Goal: Information Seeking & Learning: Find specific fact

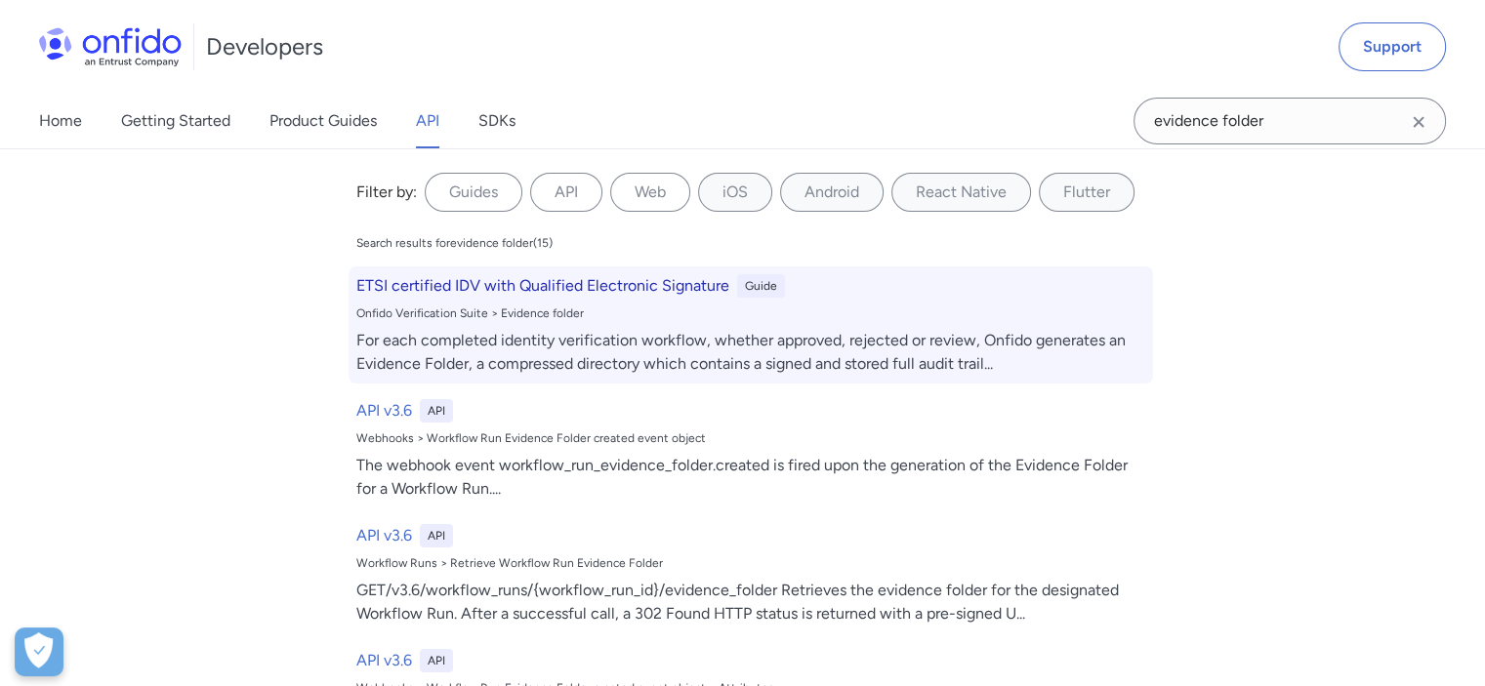
type input "evidence folder"
click at [563, 279] on h6 "ETSI certified IDV with Qualified Electronic Signature" at bounding box center [542, 285] width 373 height 23
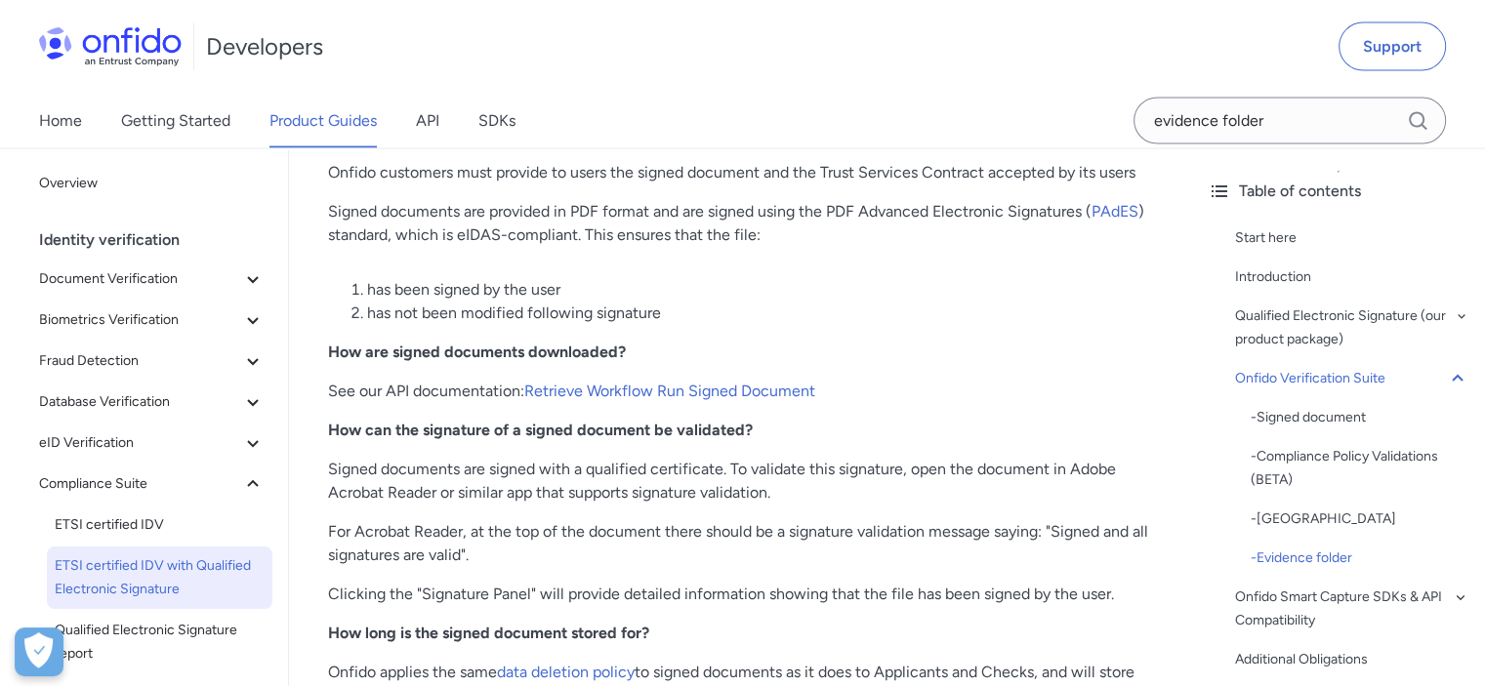
scroll to position [5230, 0]
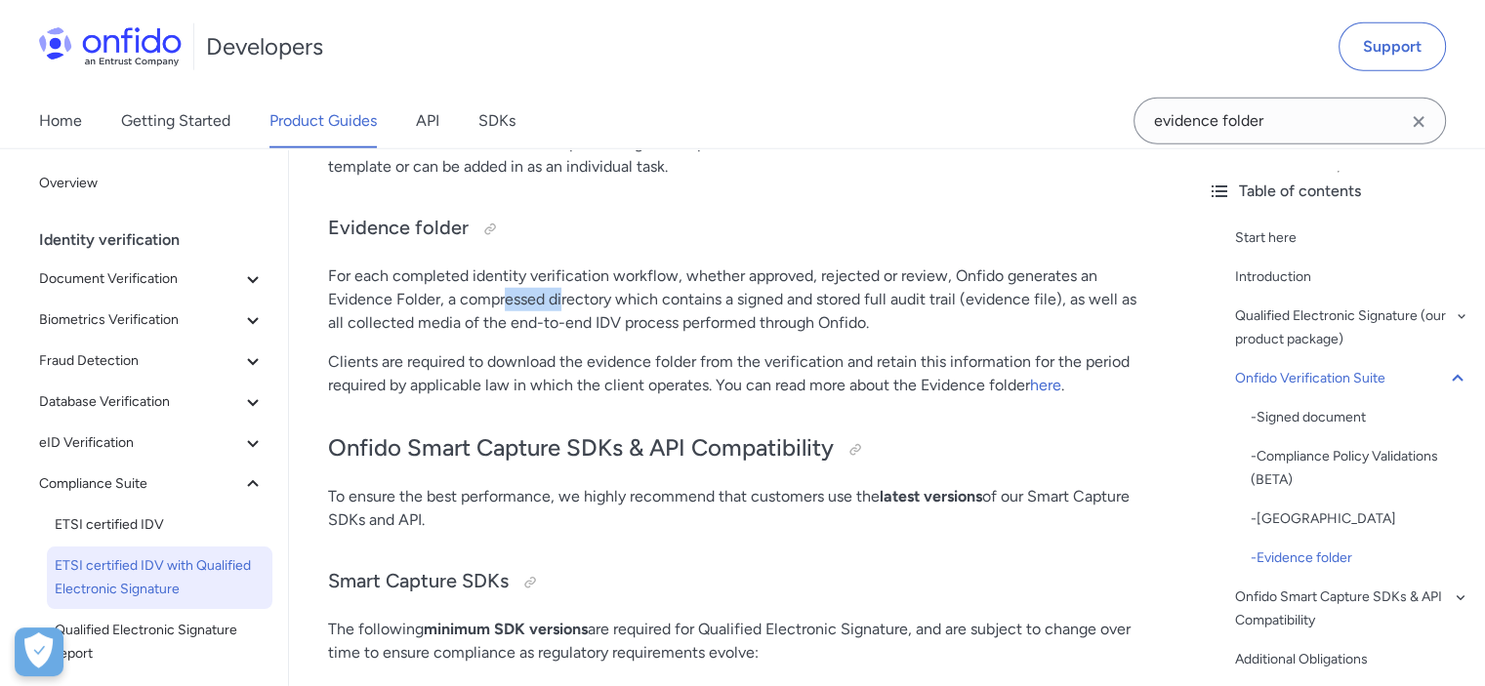
drag, startPoint x: 516, startPoint y: 300, endPoint x: 590, endPoint y: 300, distance: 73.2
click at [574, 300] on p "For each completed identity verification workflow, whether approved, rejected o…" at bounding box center [740, 300] width 825 height 70
drag, startPoint x: 654, startPoint y: 300, endPoint x: 863, endPoint y: 301, distance: 208.9
click at [859, 301] on p "For each completed identity verification workflow, whether approved, rejected o…" at bounding box center [740, 300] width 825 height 70
click at [896, 301] on p "For each completed identity verification workflow, whether approved, rejected o…" at bounding box center [740, 300] width 825 height 70
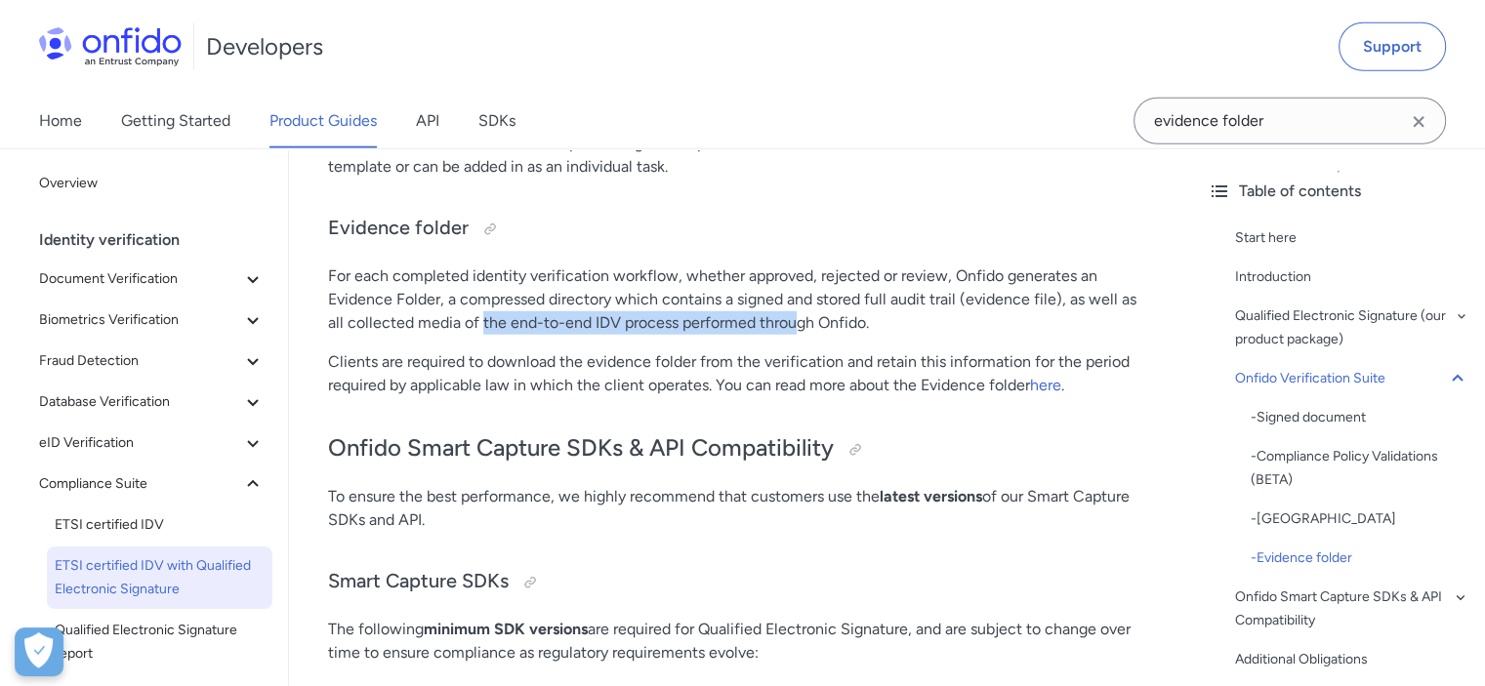
drag, startPoint x: 465, startPoint y: 313, endPoint x: 799, endPoint y: 314, distance: 334.8
click at [796, 314] on p "For each completed identity verification workflow, whether approved, rejected o…" at bounding box center [740, 300] width 825 height 70
click at [799, 314] on p "For each completed identity verification workflow, whether approved, rejected o…" at bounding box center [740, 300] width 825 height 70
click at [1046, 381] on link "here" at bounding box center [1045, 385] width 31 height 19
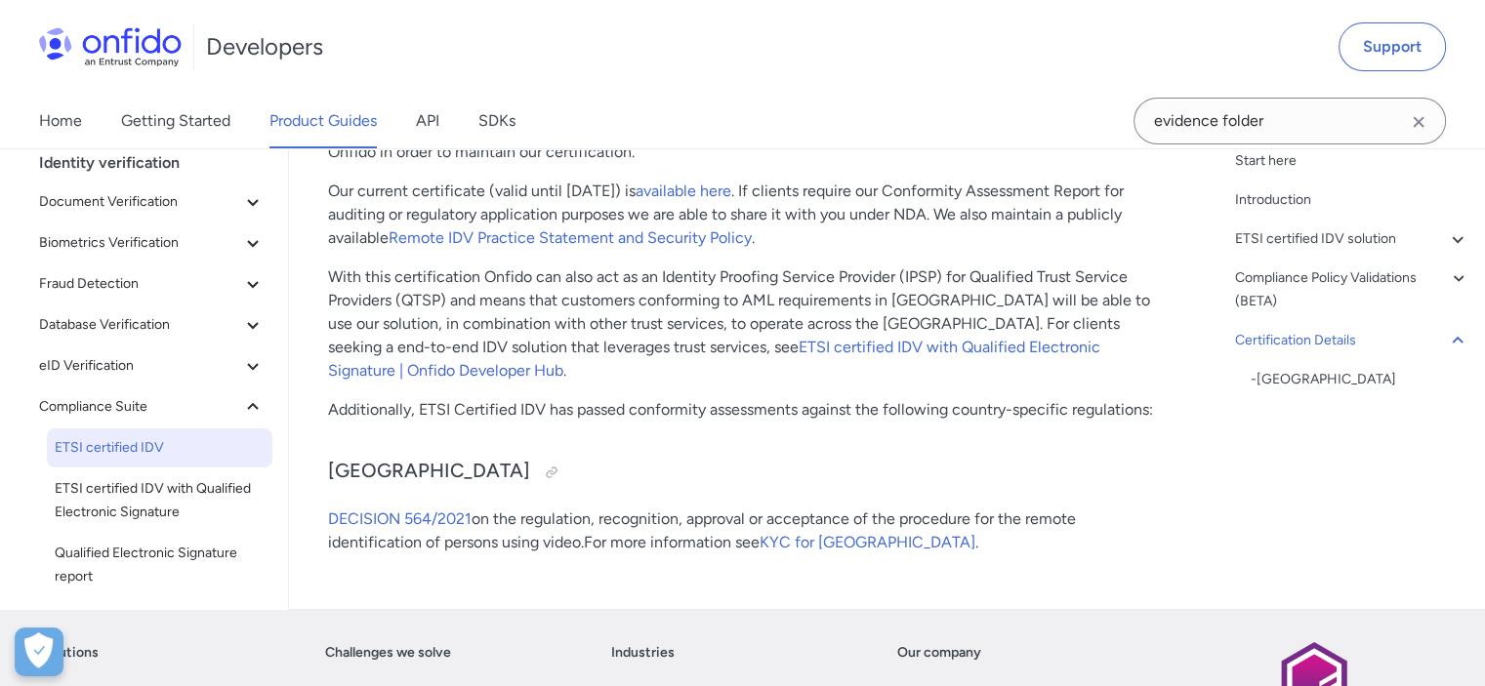
scroll to position [8229, 0]
